Goal: Task Accomplishment & Management: Use online tool/utility

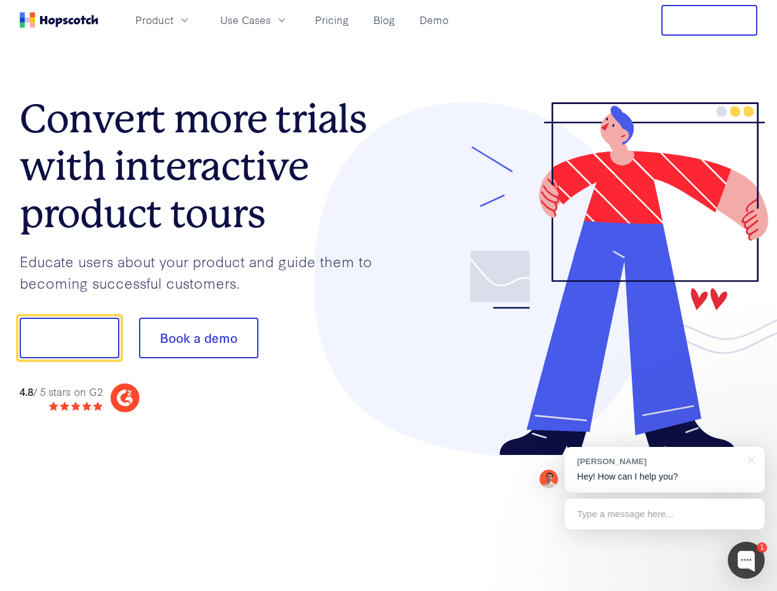
click at [389, 295] on div at bounding box center [573, 279] width 369 height 354
click at [174, 20] on span "Product" at bounding box center [154, 19] width 38 height 15
click at [271, 20] on span "Use Cases" at bounding box center [245, 19] width 50 height 15
click at [710, 20] on button "Free Trial" at bounding box center [710, 20] width 96 height 31
click at [69, 338] on button "Show me!" at bounding box center [70, 338] width 100 height 41
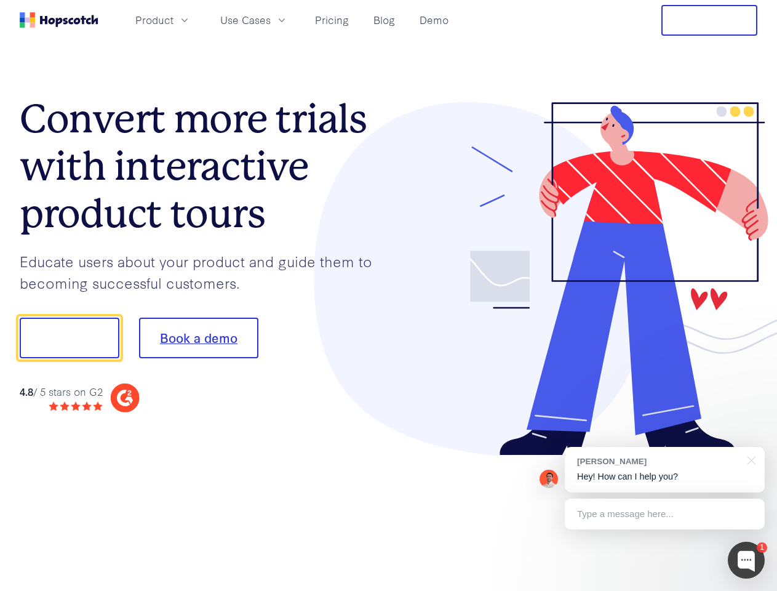
click at [198, 338] on button "Book a demo" at bounding box center [198, 338] width 119 height 41
click at [746, 560] on div at bounding box center [746, 560] width 37 height 37
click at [665, 470] on div "[PERSON_NAME] Hey! How can I help you?" at bounding box center [665, 470] width 200 height 46
click at [750, 459] on div at bounding box center [649, 336] width 231 height 410
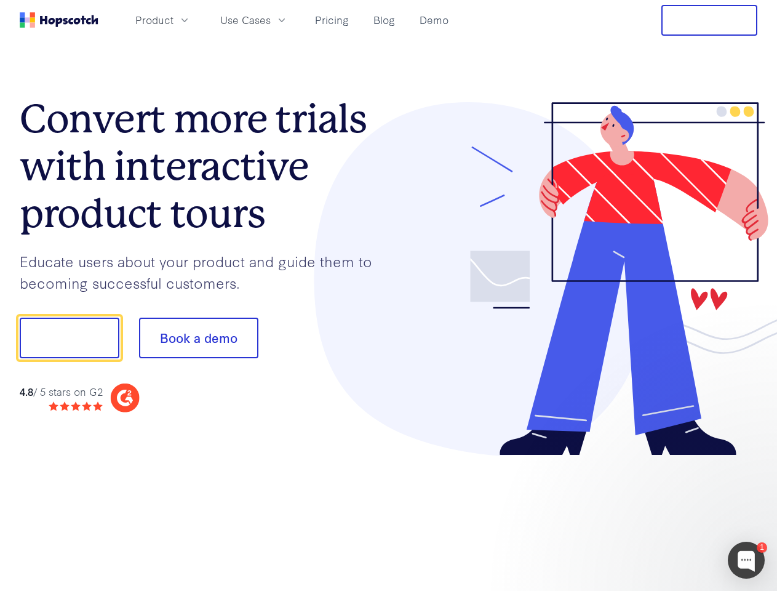
click at [665, 514] on div at bounding box center [649, 336] width 231 height 410
